Goal: Task Accomplishment & Management: Use online tool/utility

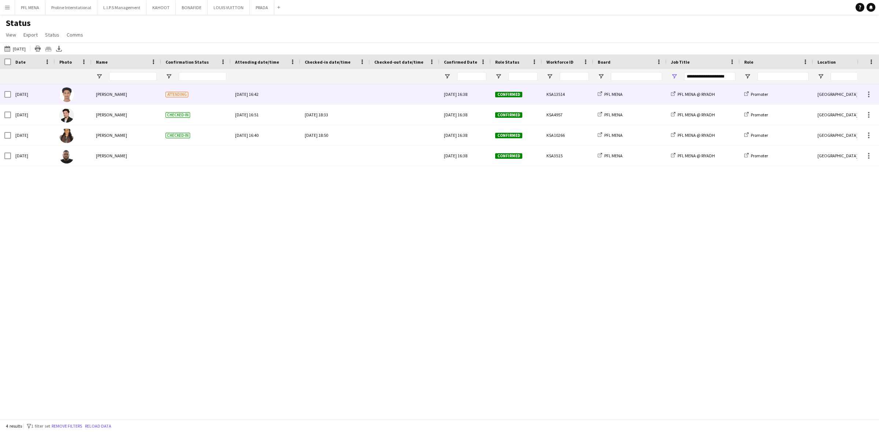
click at [205, 101] on div "Attending" at bounding box center [196, 94] width 70 height 20
click at [868, 92] on div at bounding box center [868, 92] width 1 height 1
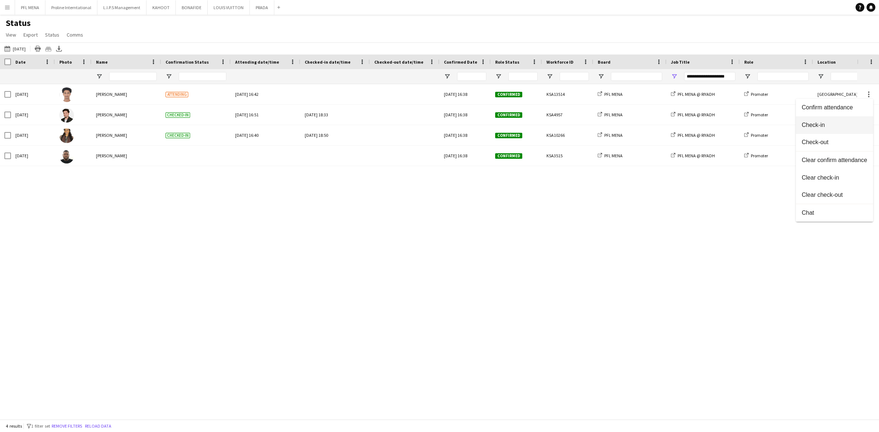
click at [822, 127] on span "Check-in" at bounding box center [834, 125] width 66 height 7
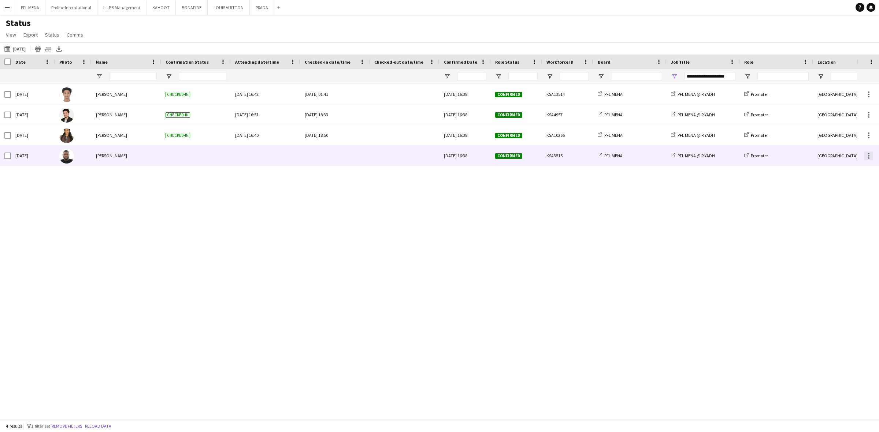
click at [870, 154] on div at bounding box center [868, 156] width 9 height 9
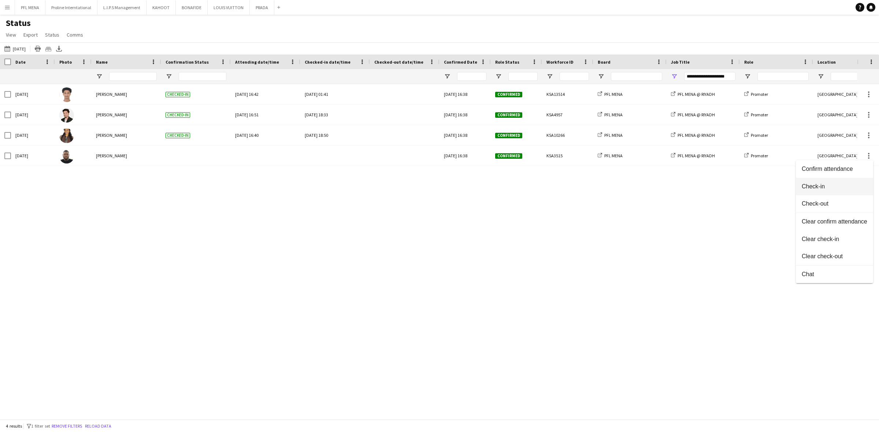
click at [822, 184] on span "Check-in" at bounding box center [834, 186] width 66 height 7
